Goal: Check status: Check status

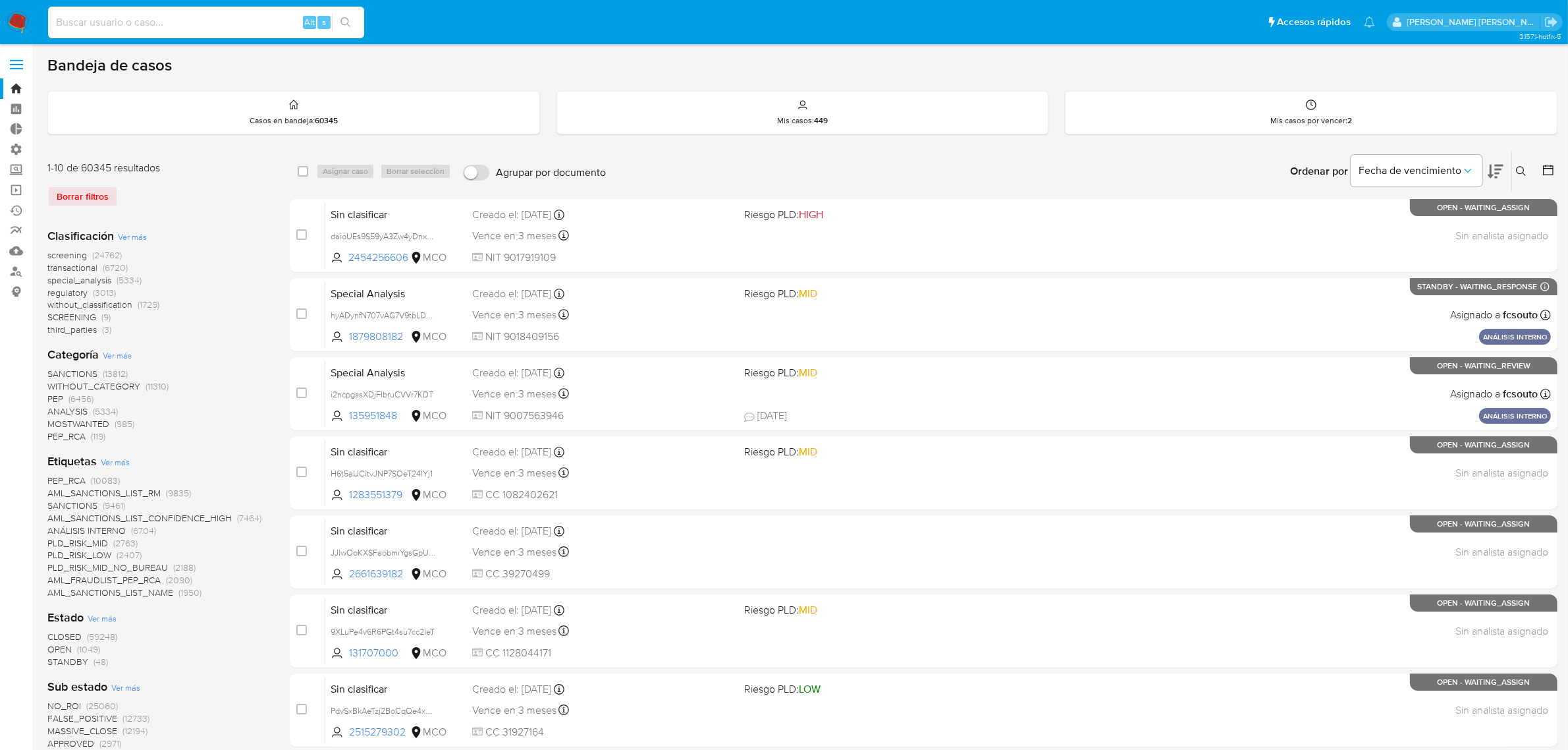
click at [126, 14] on input at bounding box center [206, 23] width 316 height 17
paste input "1444674581"
type input "1444674581"
click at [326, 20] on div "s" at bounding box center [324, 23] width 13 height 13
click at [337, 30] on button "search-icon" at bounding box center [345, 22] width 27 height 18
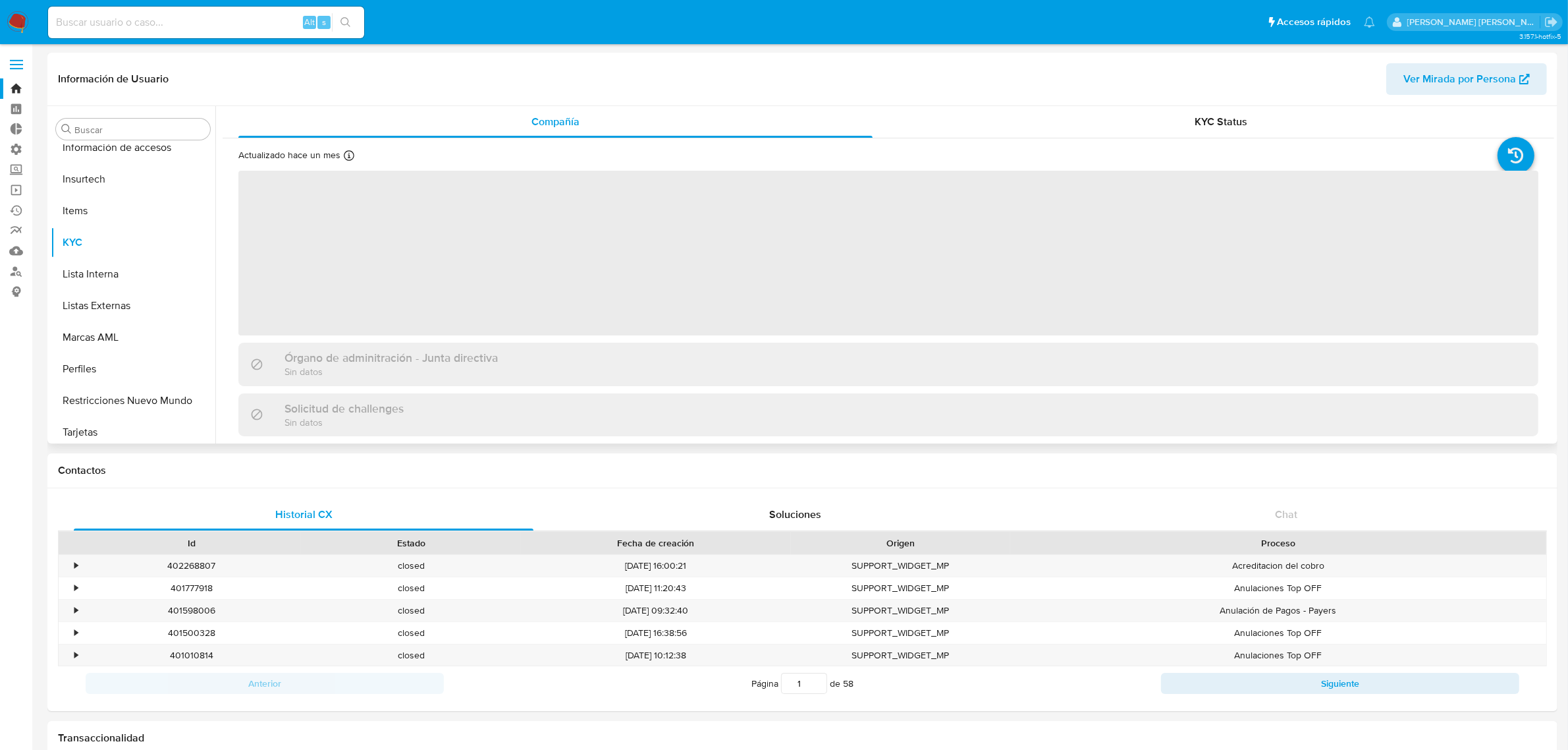
scroll to position [555, 0]
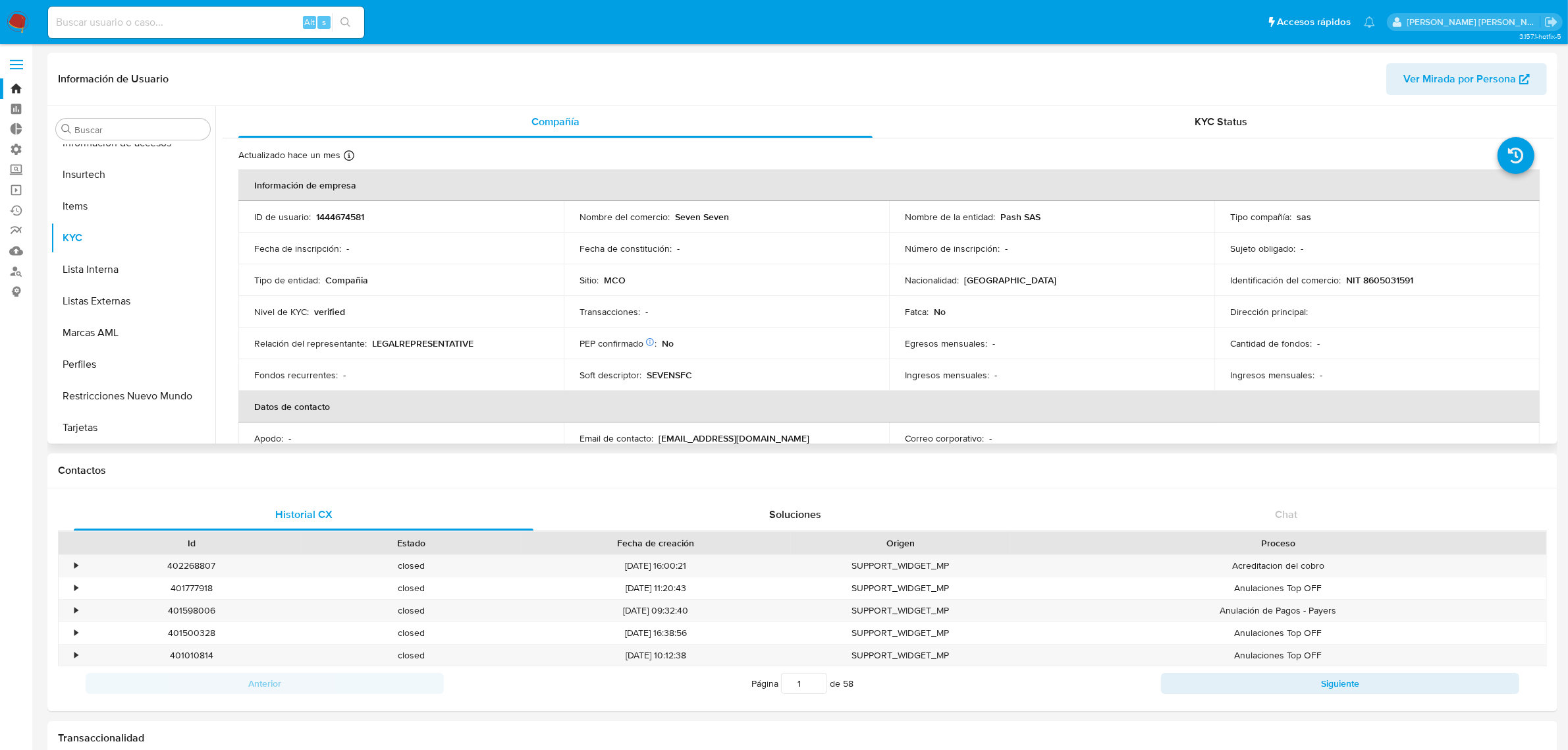
select select "10"
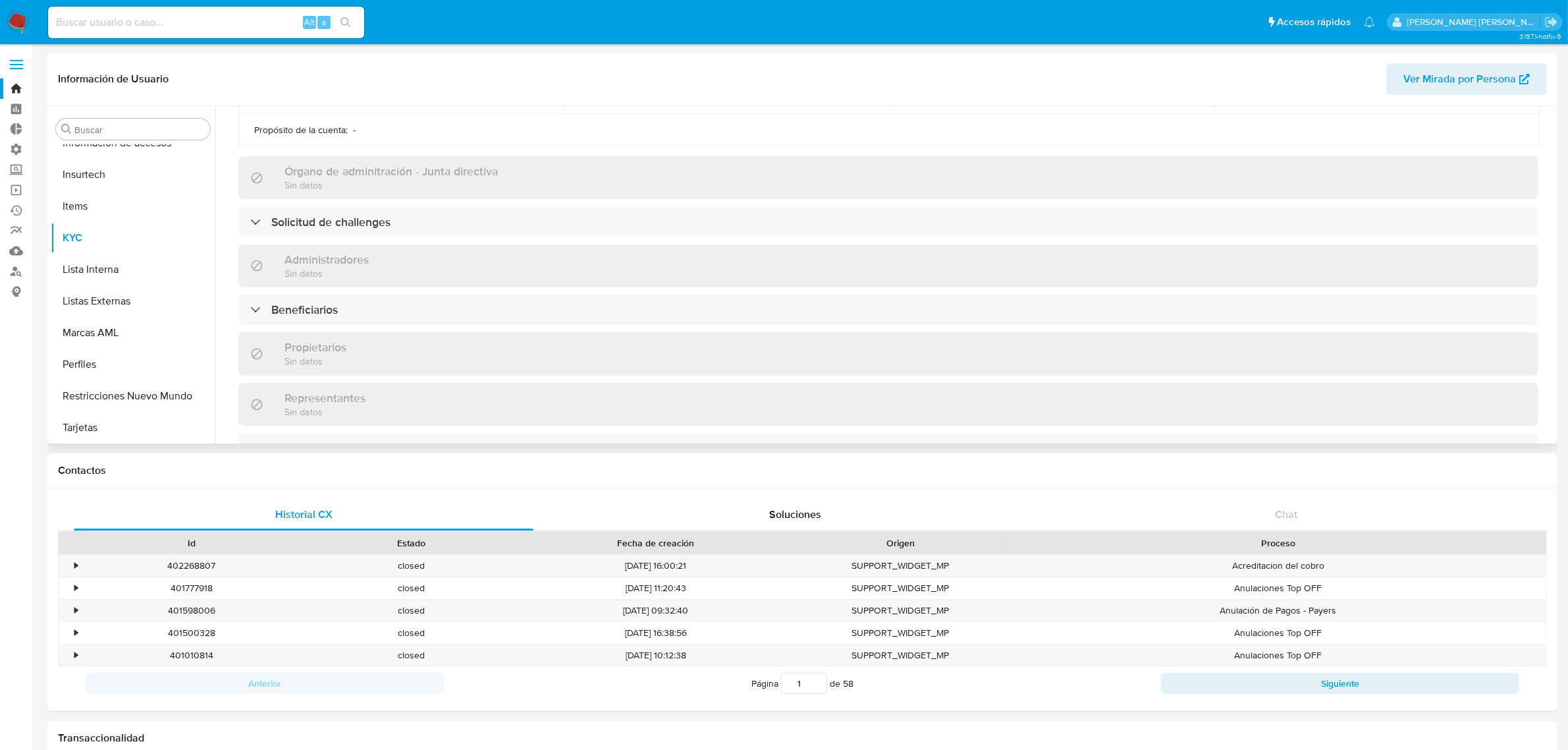
scroll to position [494, 0]
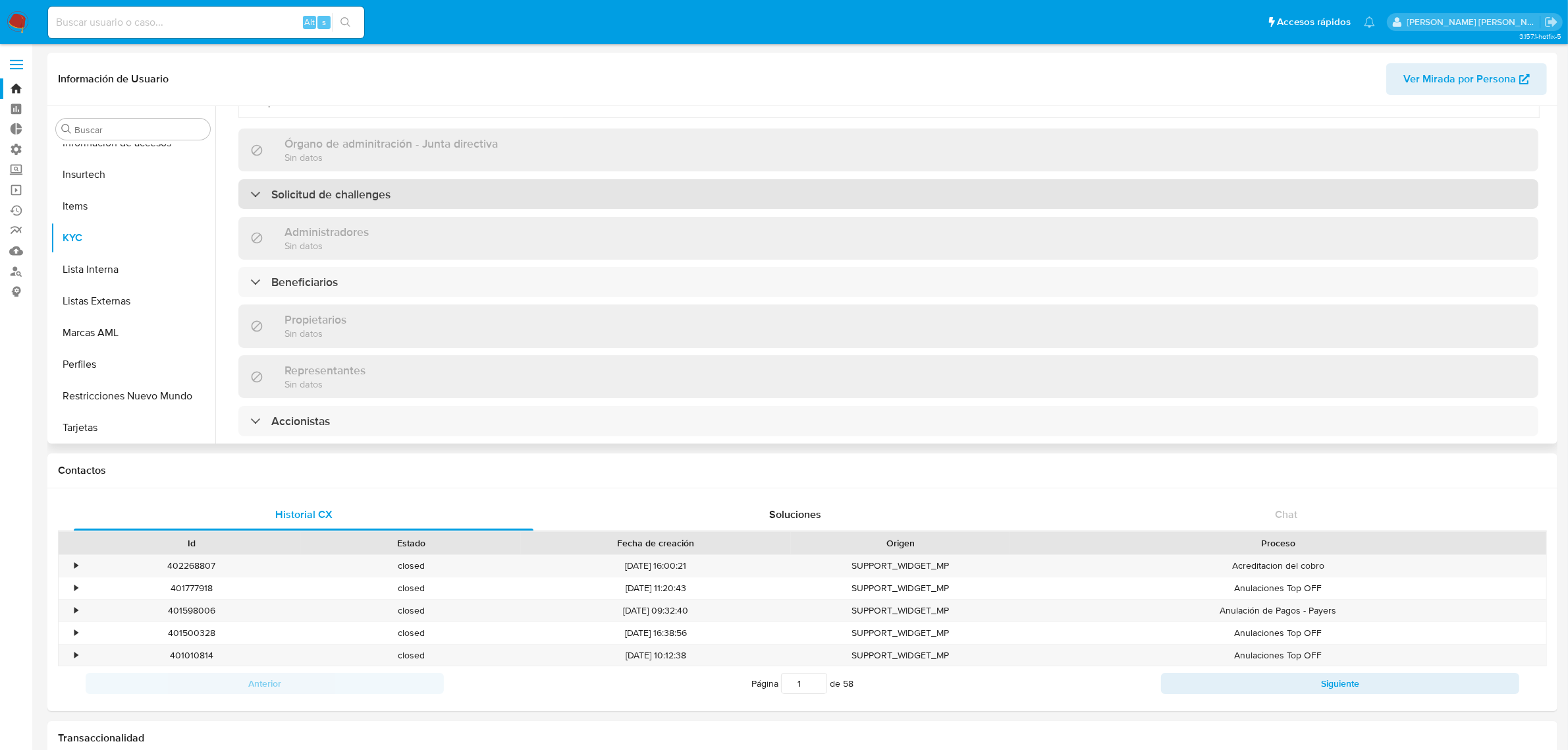
click at [318, 203] on div "Solicitud de challenges" at bounding box center [889, 195] width 1300 height 30
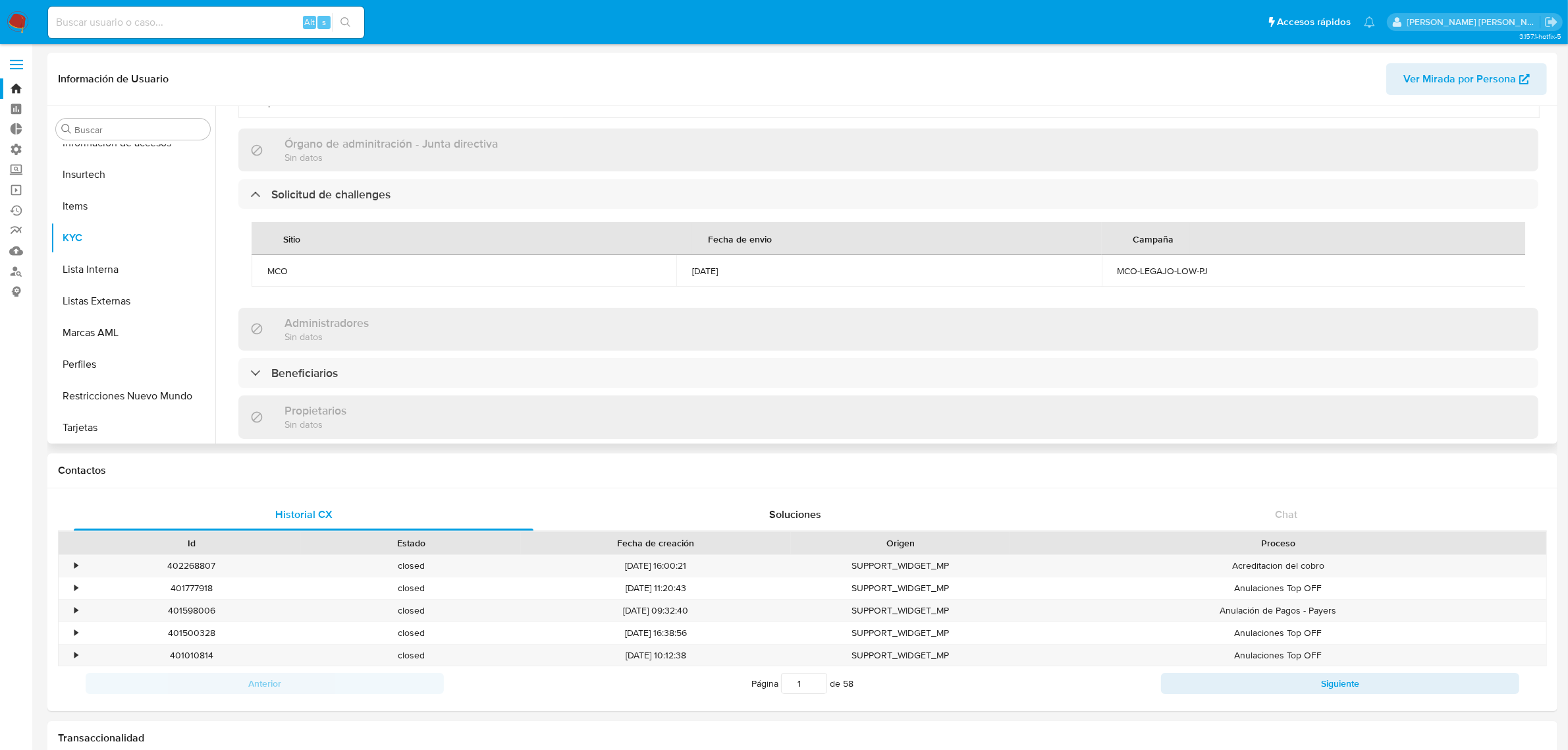
scroll to position [576, 0]
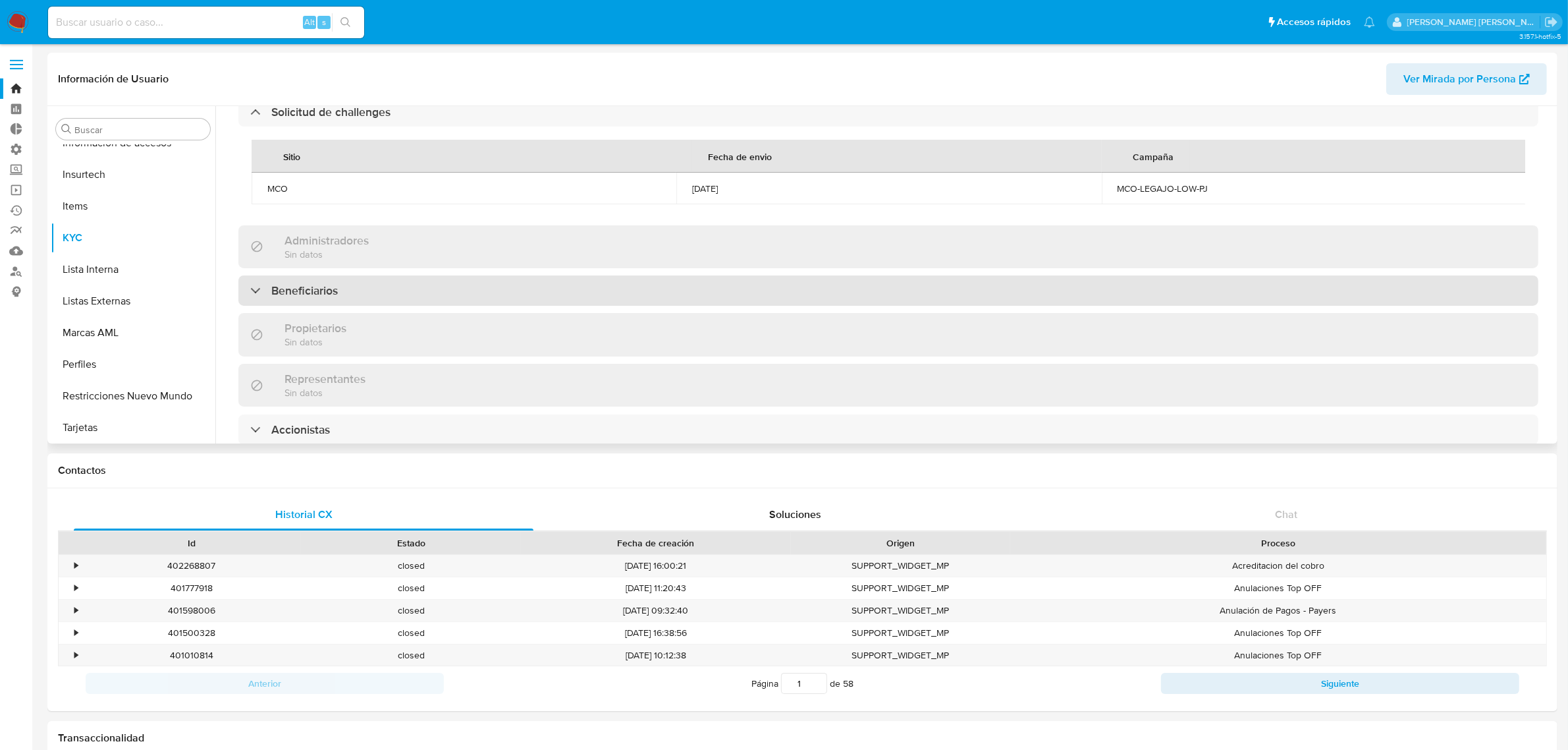
click at [289, 306] on div "Beneficiarios" at bounding box center [889, 290] width 1300 height 30
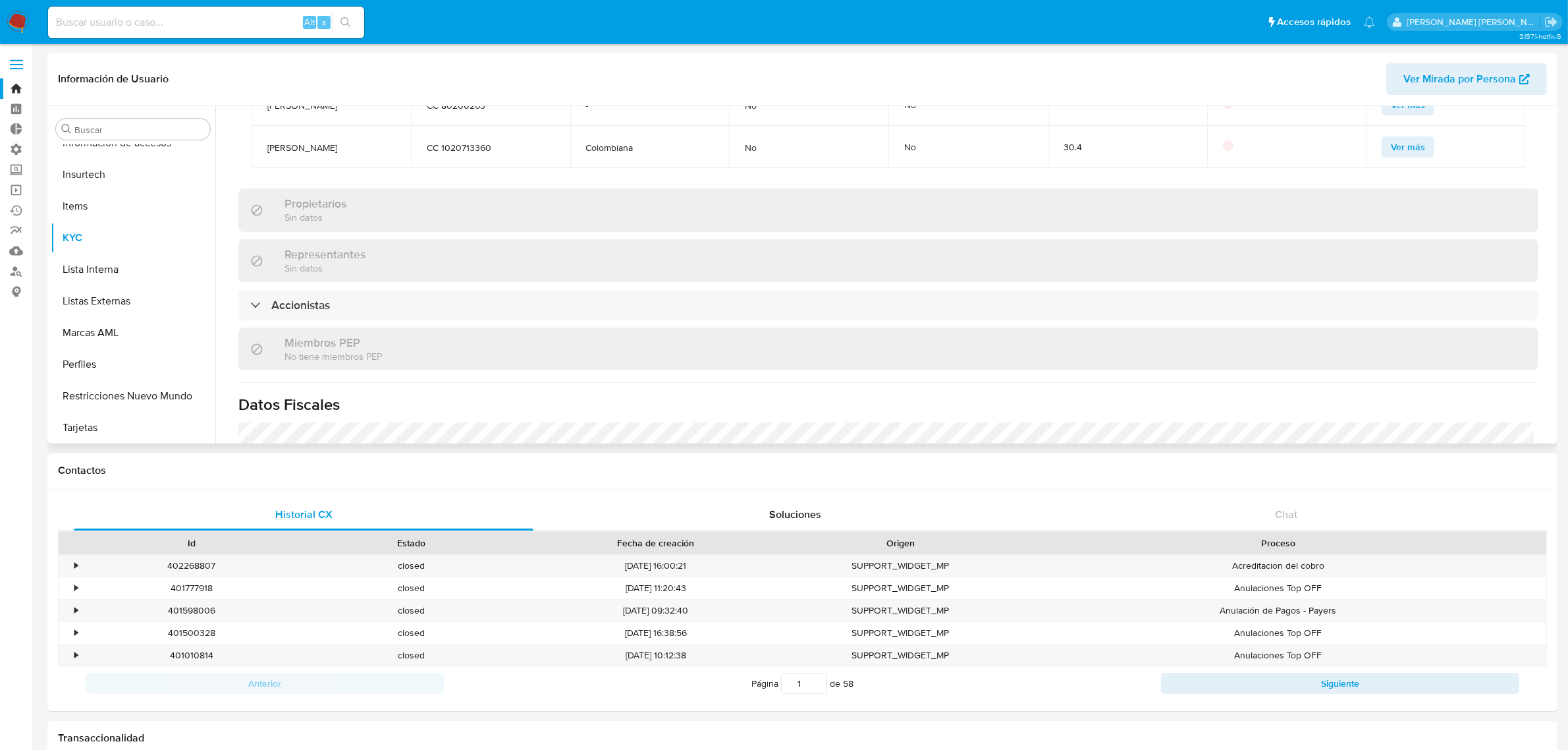
scroll to position [906, 0]
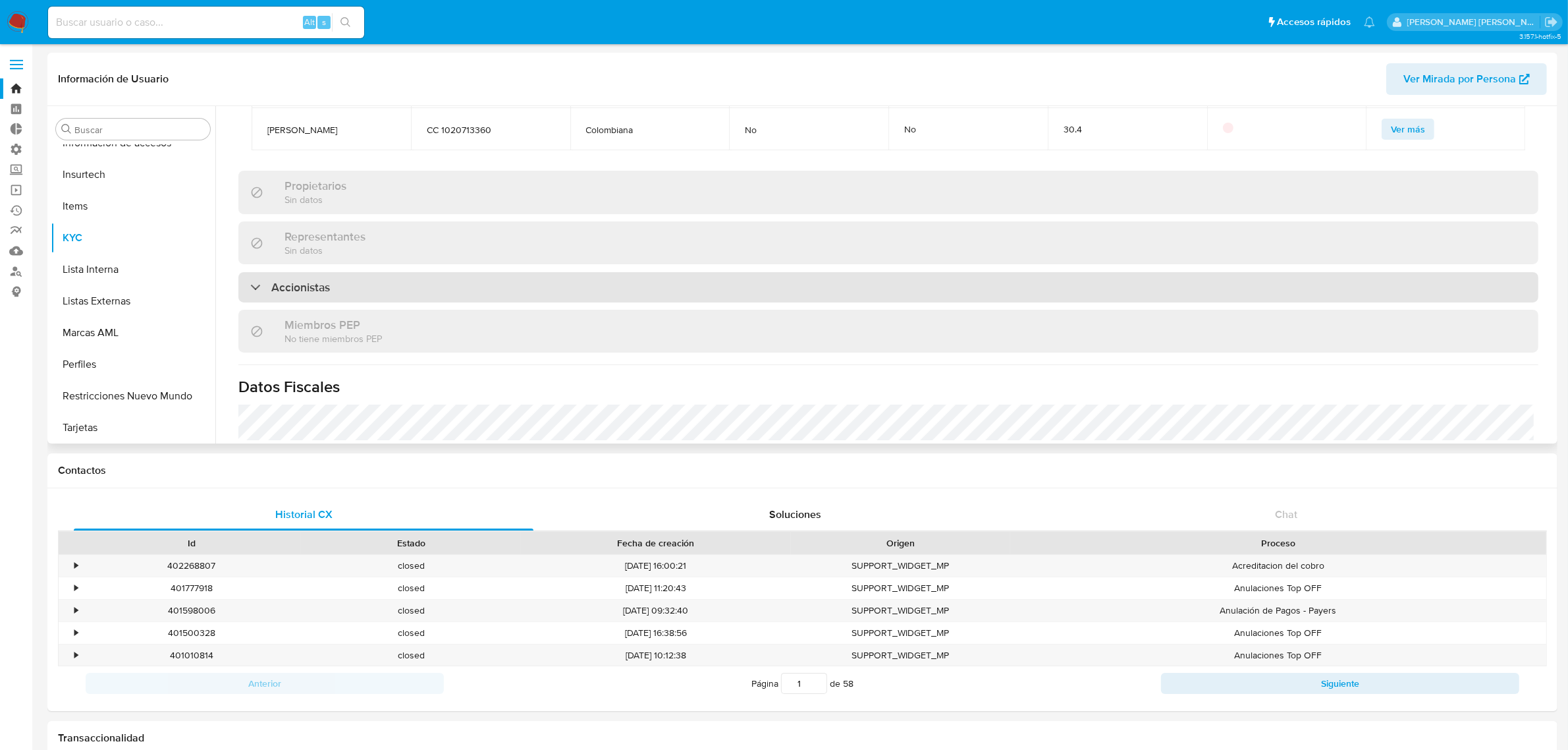
click at [387, 295] on div "Accionistas" at bounding box center [889, 288] width 1300 height 30
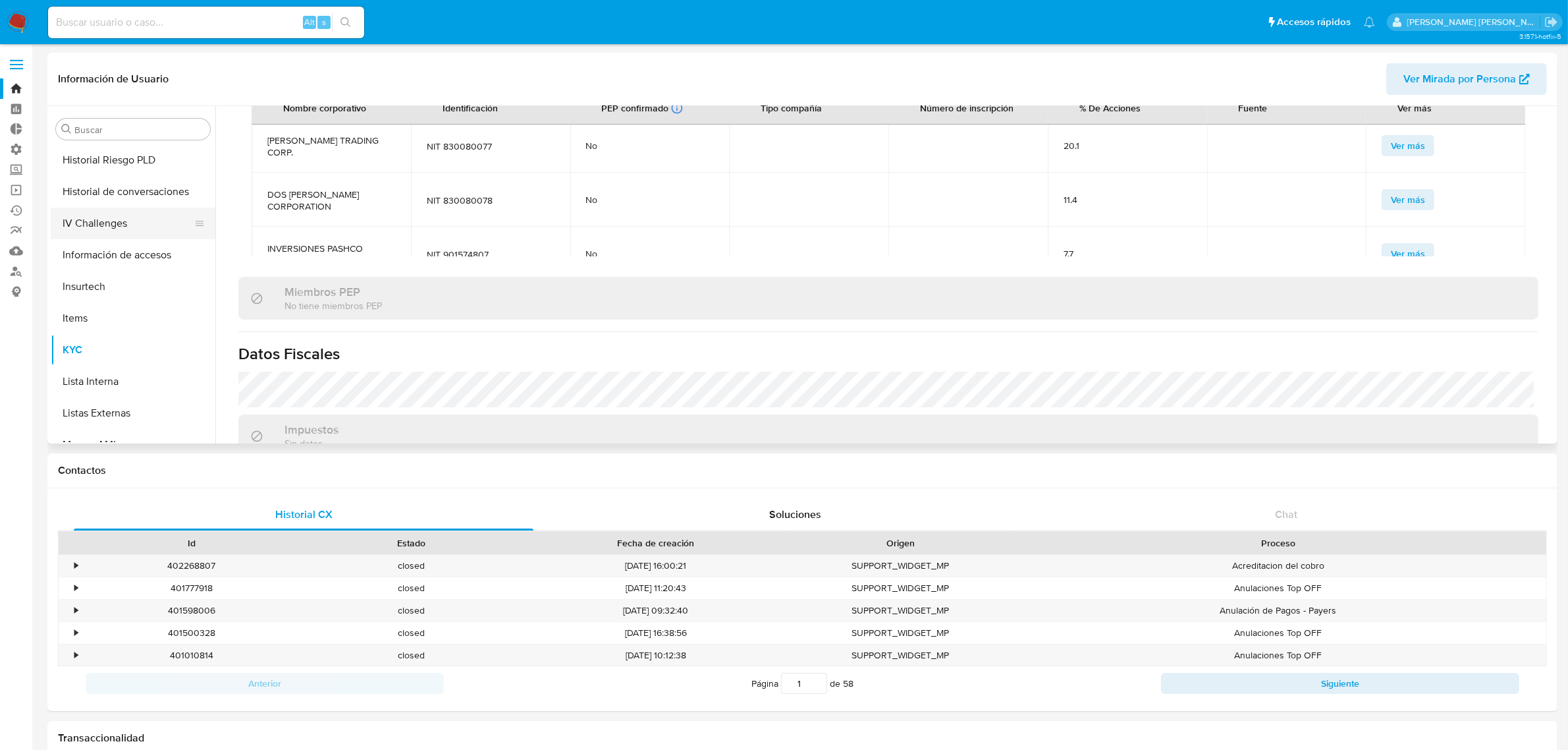
scroll to position [473, 0]
click at [90, 346] on button "Lista Interna" at bounding box center [128, 352] width 154 height 32
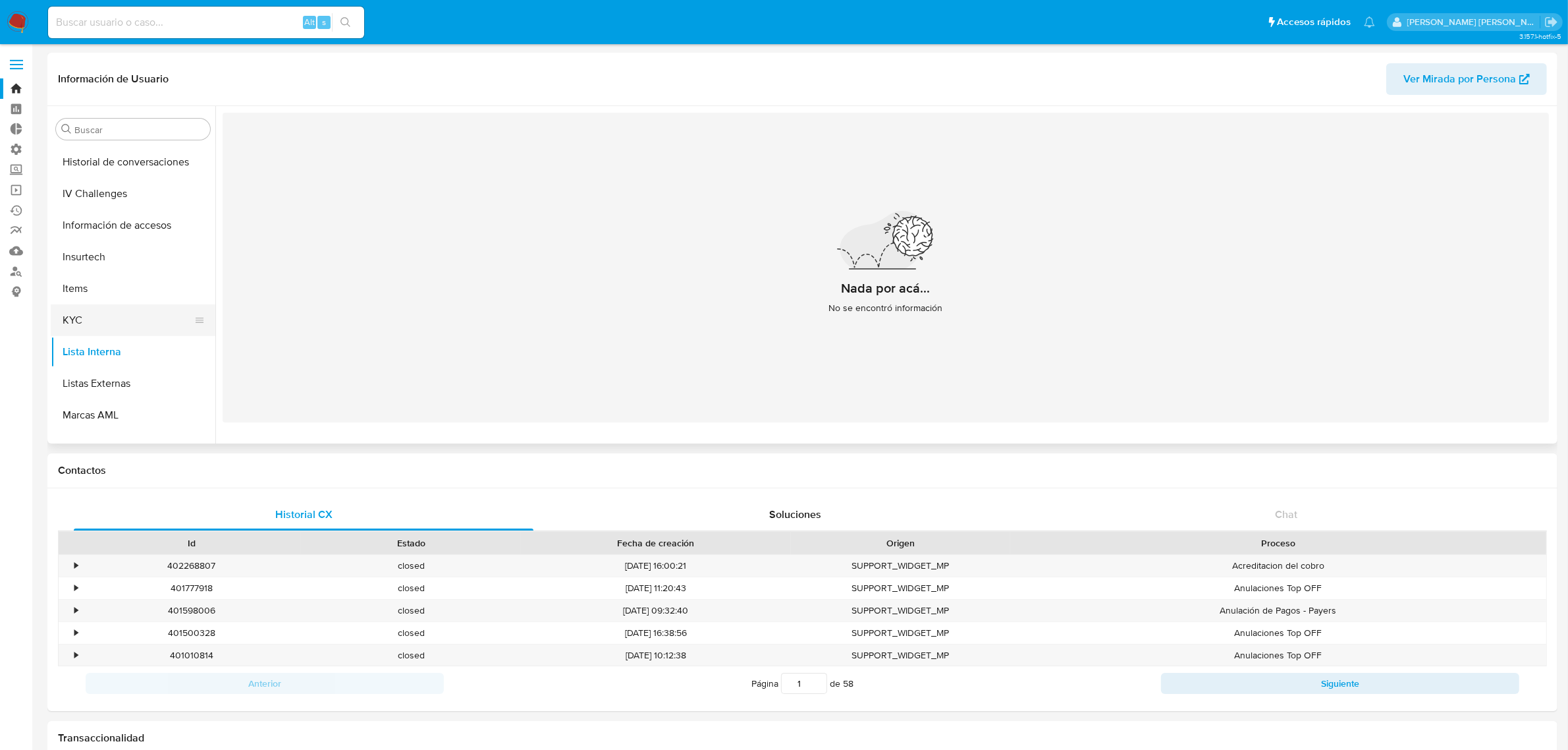
click at [70, 318] on button "KYC" at bounding box center [128, 320] width 154 height 32
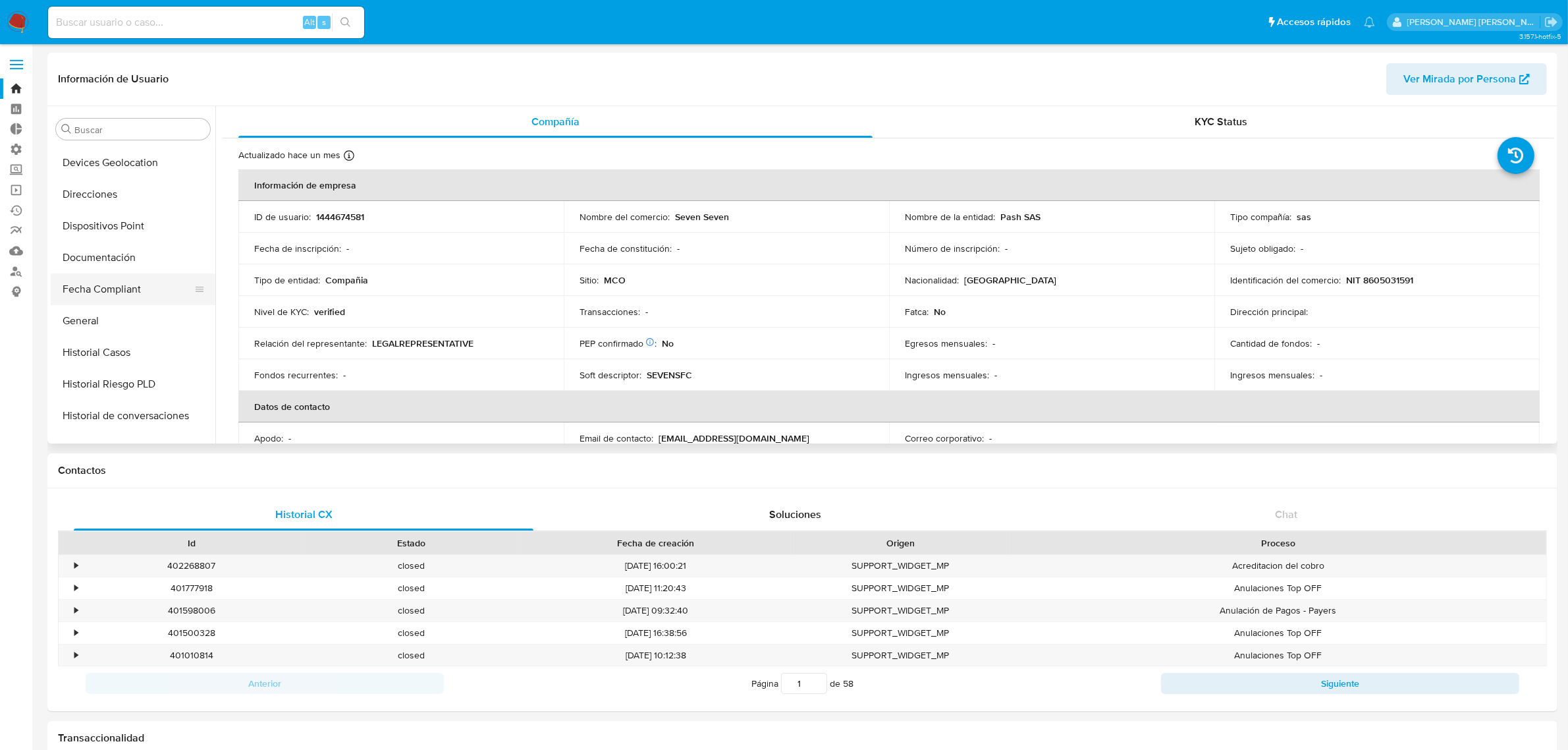
scroll to position [247, 0]
click at [1262, 130] on div "KYC Status" at bounding box center [1221, 122] width 634 height 32
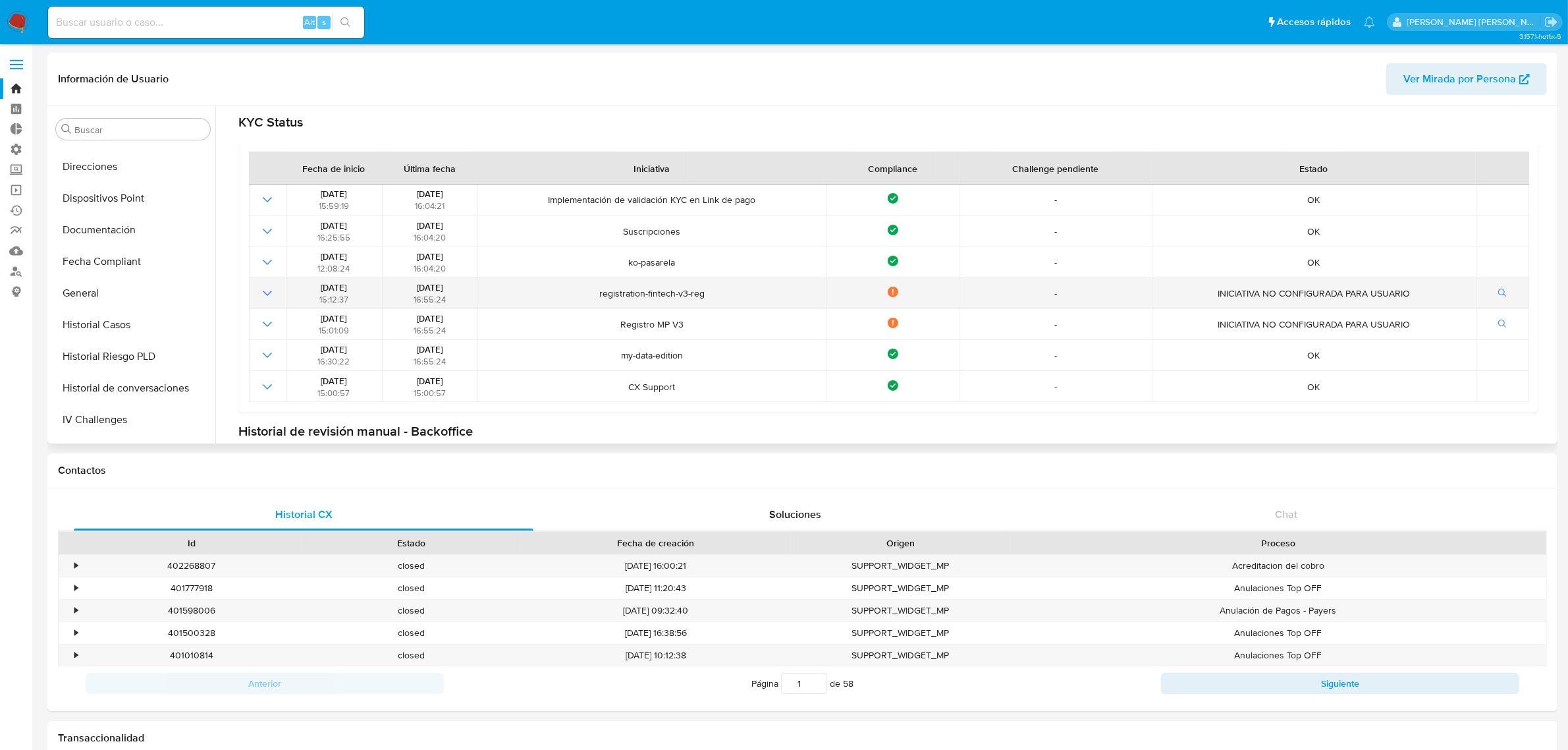
scroll to position [0, 0]
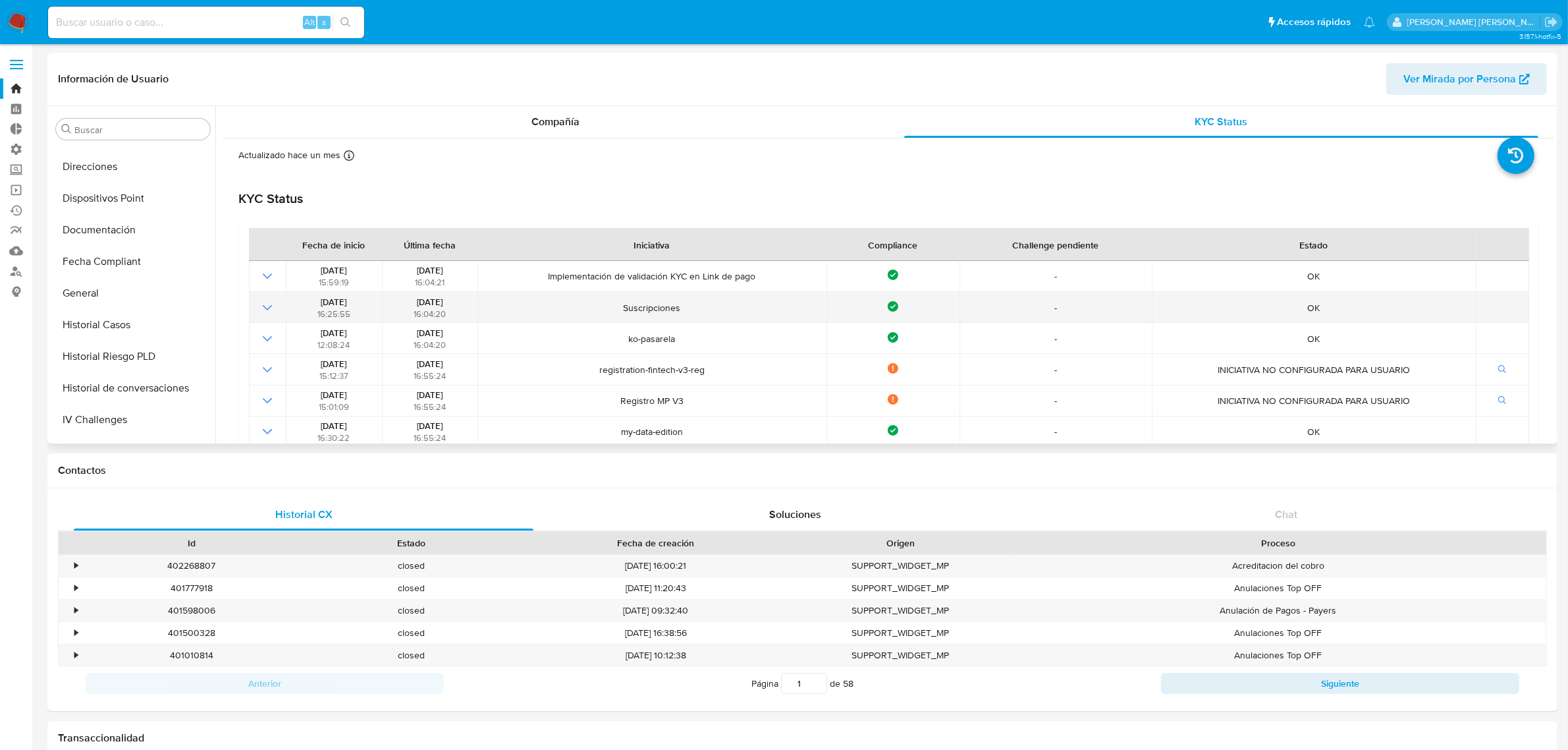
click at [267, 309] on icon "Mostrar operación" at bounding box center [267, 307] width 9 height 5
